Goal: Information Seeking & Learning: Learn about a topic

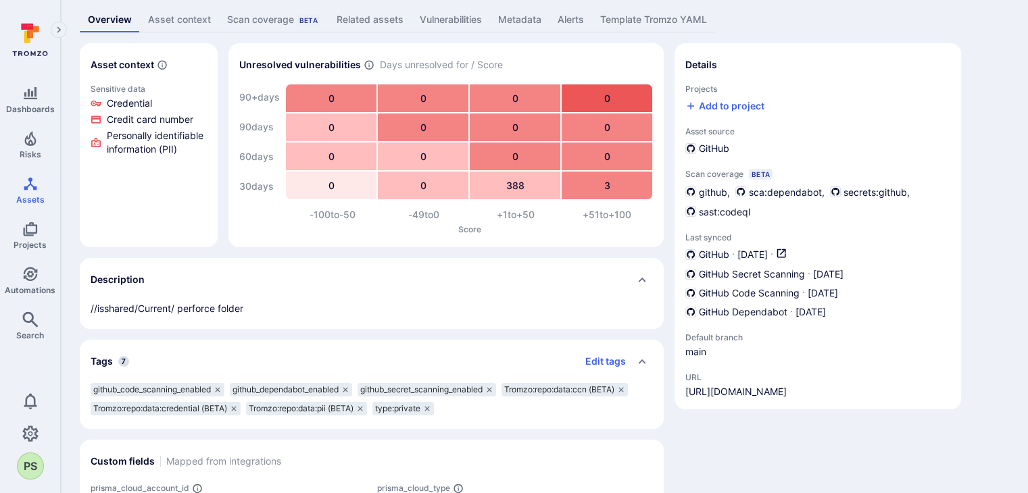
scroll to position [135, 0]
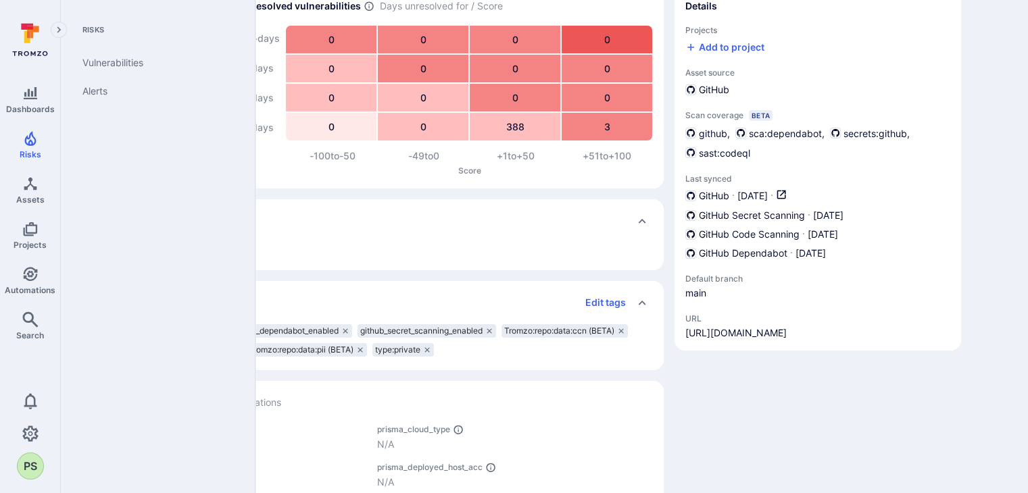
click at [31, 147] on link "Risks" at bounding box center [30, 145] width 60 height 40
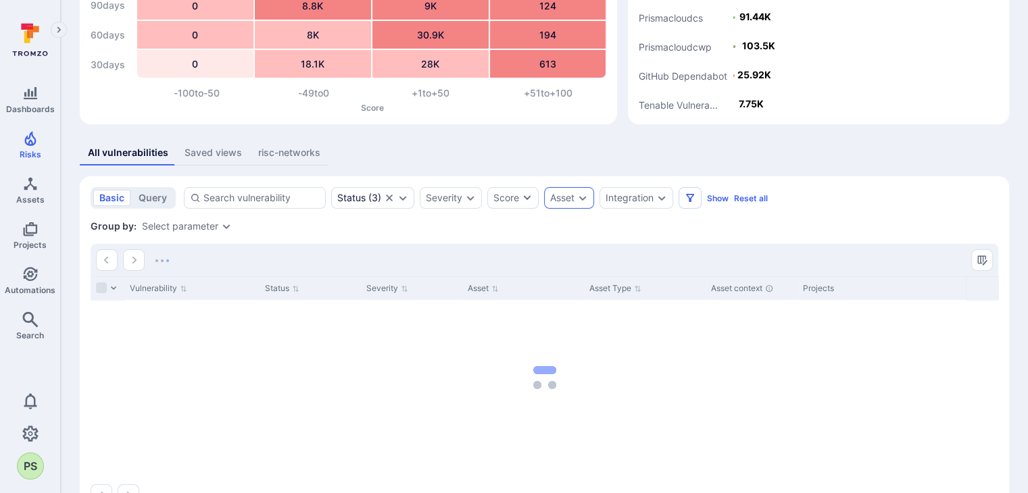
click at [582, 199] on icon "Expand dropdown" at bounding box center [582, 198] width 7 height 5
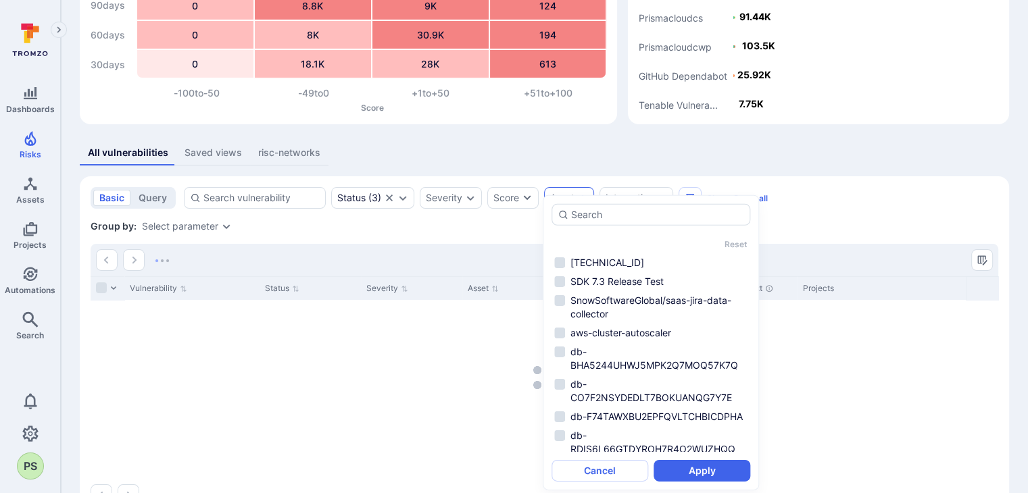
click at [887, 214] on section "basic query Status ( 3 ) Severity Score Asset Integration Show Reset all Save v…" at bounding box center [544, 346] width 929 height 340
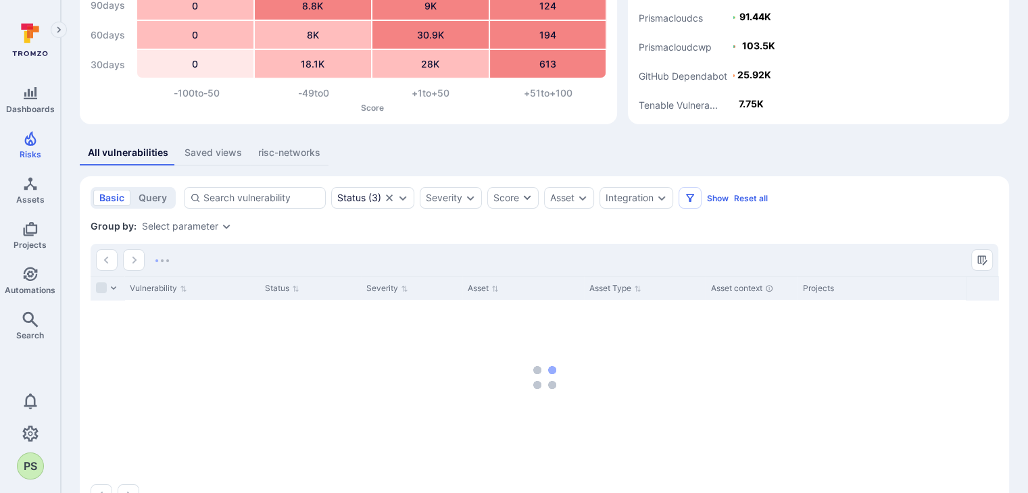
click at [662, 195] on icon "Expand dropdown" at bounding box center [661, 198] width 11 height 11
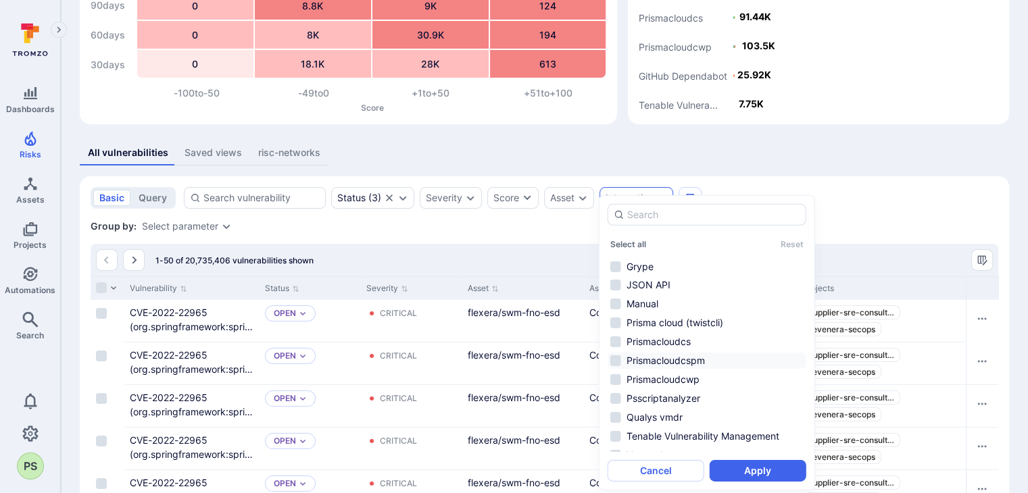
scroll to position [216, 0]
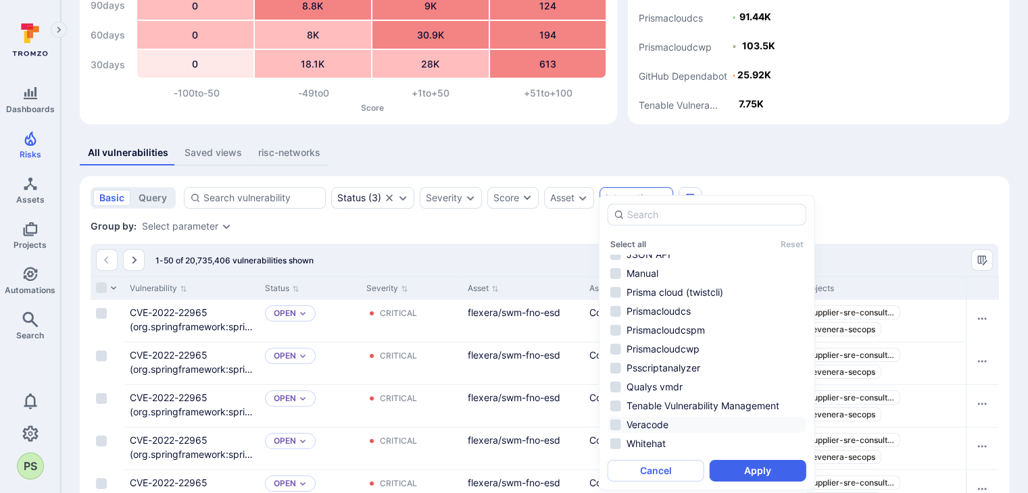
click at [655, 424] on li "Veracode" at bounding box center [706, 425] width 199 height 16
click at [754, 464] on button "Apply" at bounding box center [757, 471] width 97 height 22
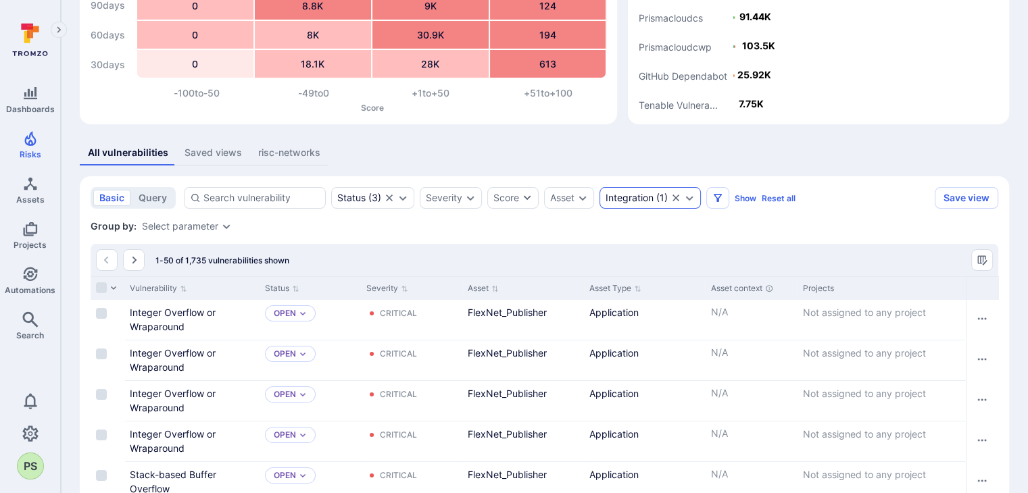
click at [676, 195] on icon "Clear selection" at bounding box center [675, 198] width 11 height 11
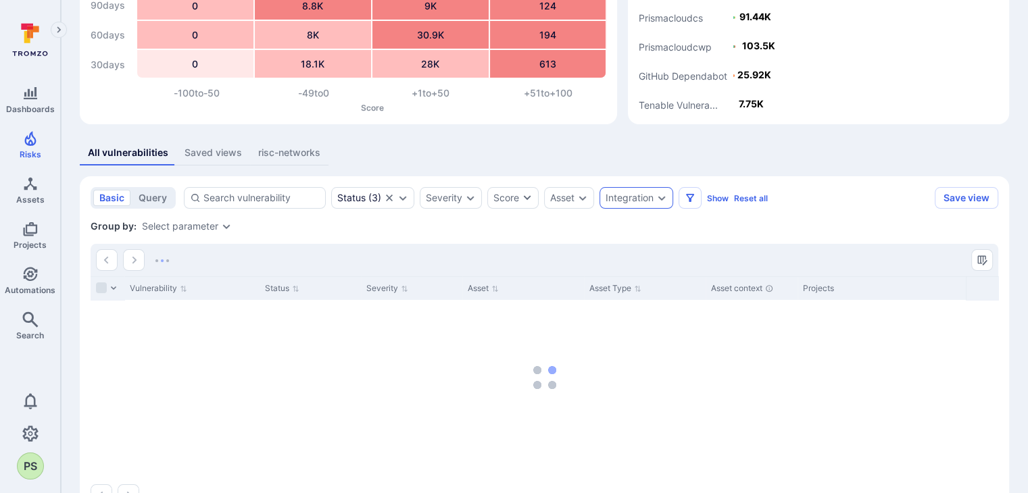
click at [661, 195] on icon "Expand dropdown" at bounding box center [661, 198] width 11 height 11
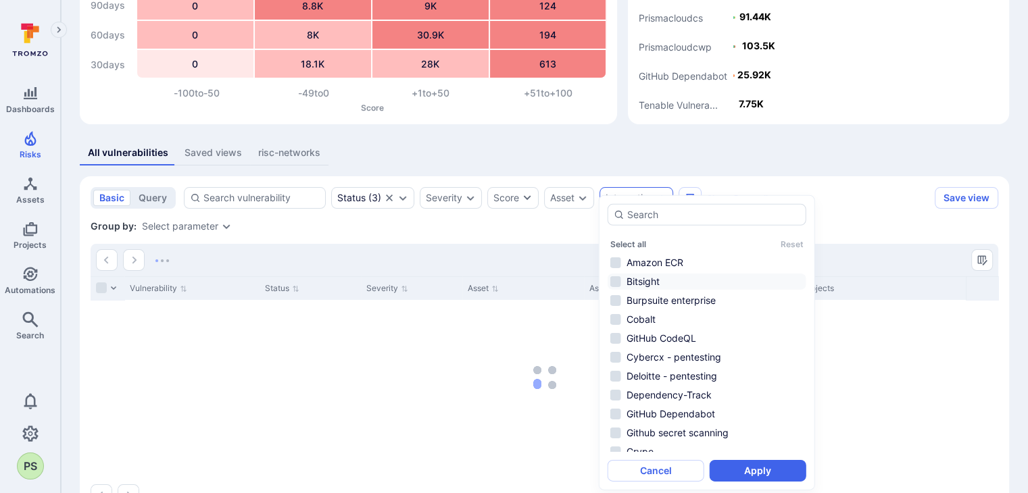
click at [667, 280] on li "Bitsight" at bounding box center [706, 282] width 199 height 16
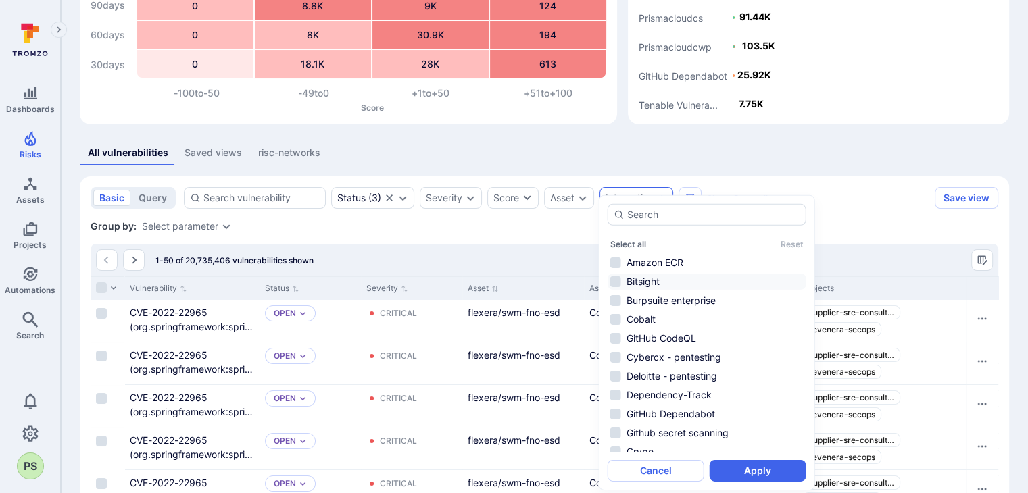
click at [665, 278] on li "Bitsight" at bounding box center [706, 282] width 199 height 16
